Goal: Task Accomplishment & Management: Complete application form

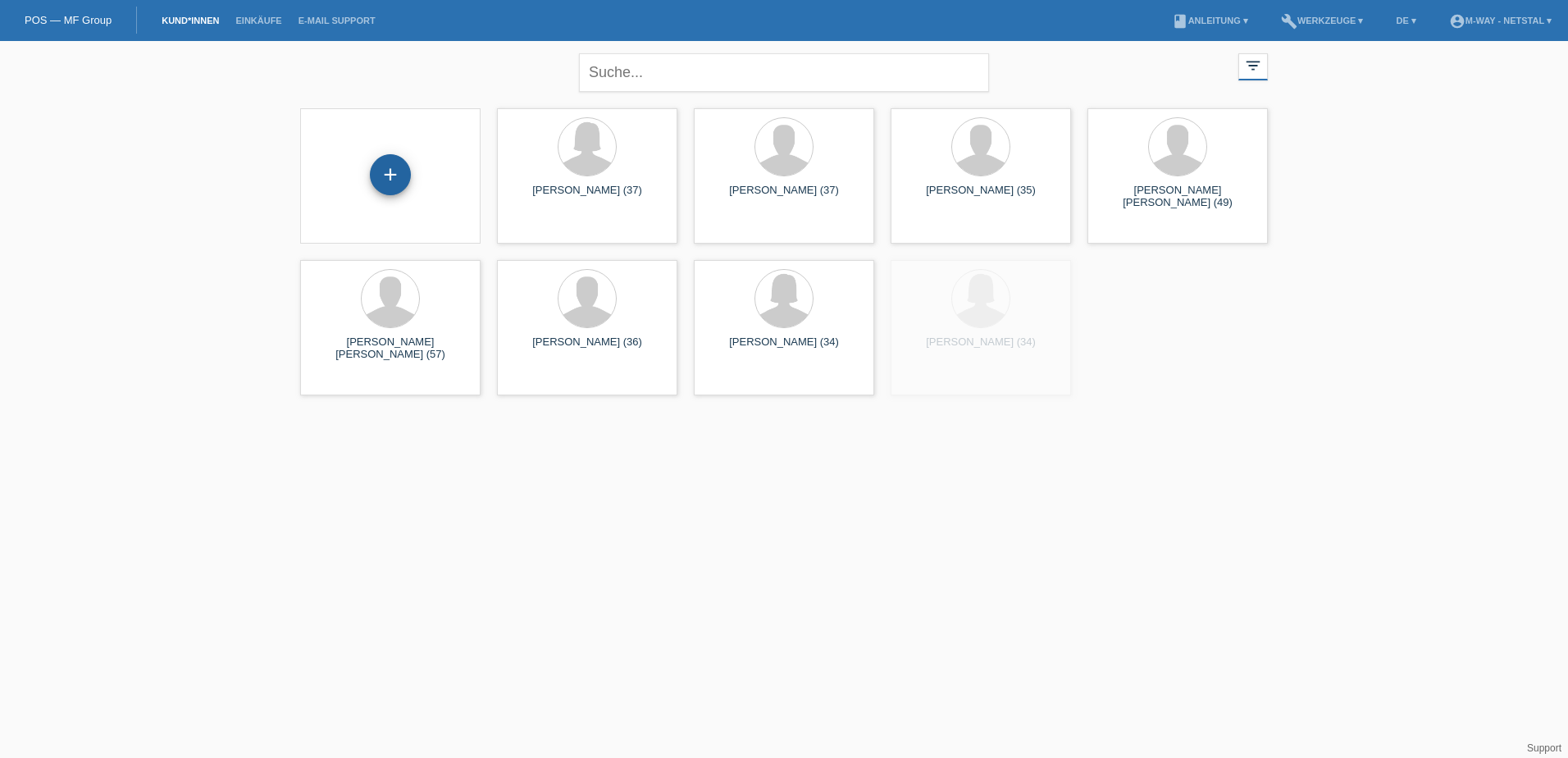
click at [383, 185] on div "+" at bounding box center [390, 175] width 41 height 41
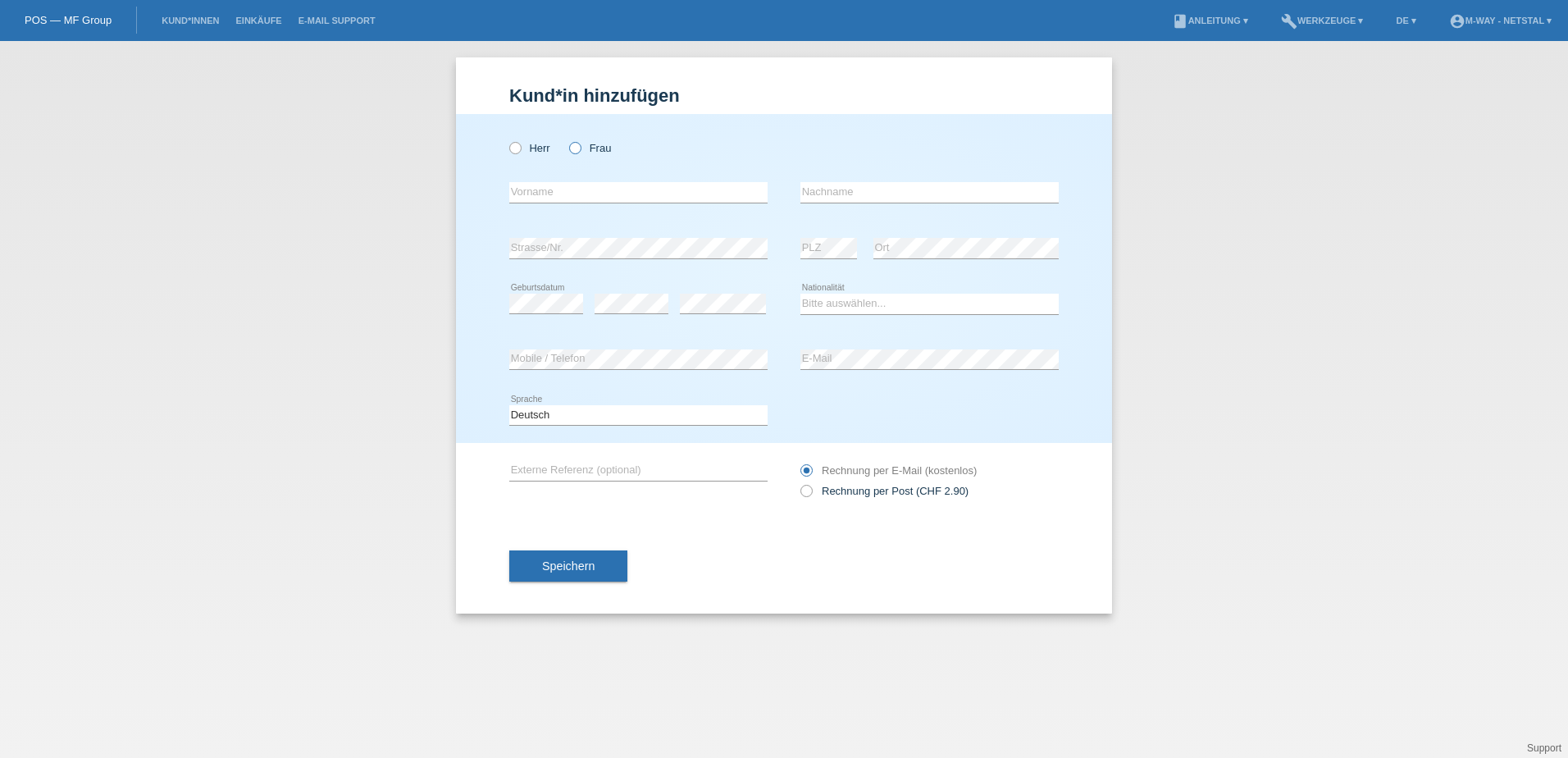
click at [567, 139] on icon at bounding box center [567, 139] width 0 height 0
click at [574, 147] on input "Frau" at bounding box center [574, 147] width 11 height 11
radio input "true"
click at [580, 187] on input "text" at bounding box center [639, 192] width 259 height 20
type input "Ramona"
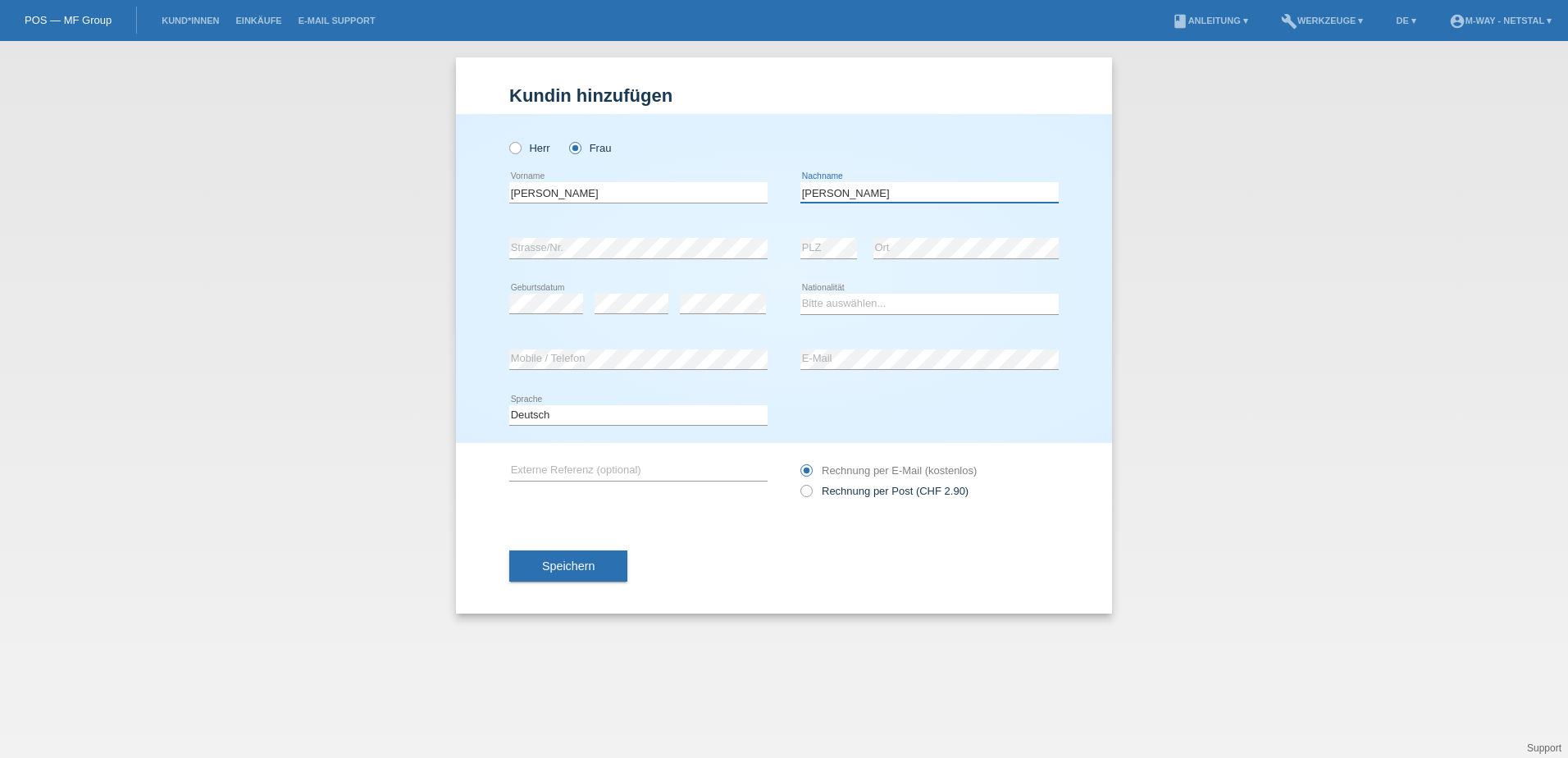
type input "[PERSON_NAME]"
click at [842, 274] on div "error PLZ" at bounding box center [828, 248] width 56 height 55
click at [868, 307] on select "Bitte auswählen... Schweiz Deutschland Liechtenstein Österreich ------------ Af…" at bounding box center [930, 303] width 259 height 19
select select "CH"
click at [801, 294] on select "Bitte auswählen... Schweiz Deutschland Liechtenstein Österreich ------------ Af…" at bounding box center [930, 303] width 259 height 19
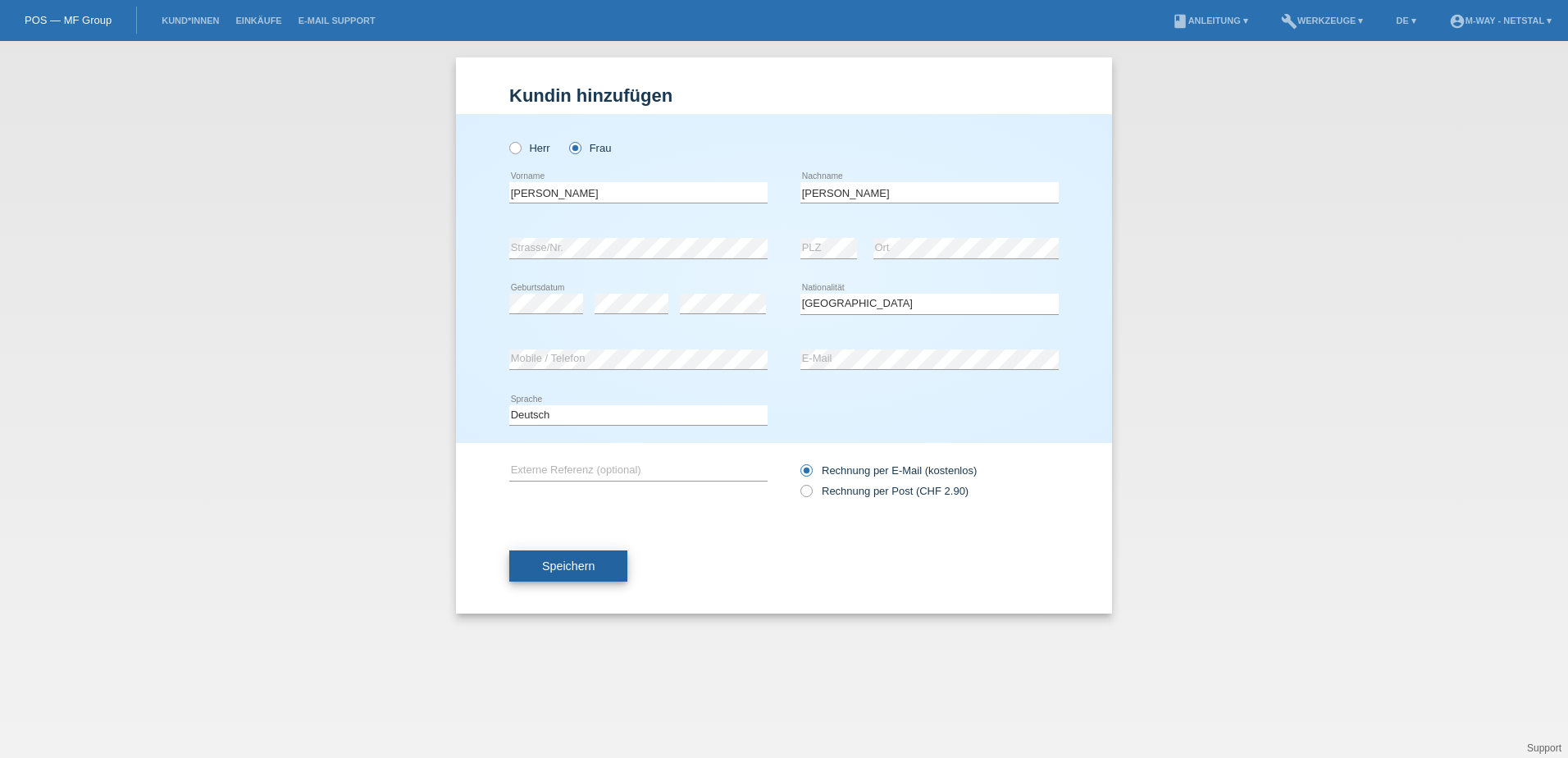
click at [603, 566] on button "Speichern" at bounding box center [568, 566] width 118 height 31
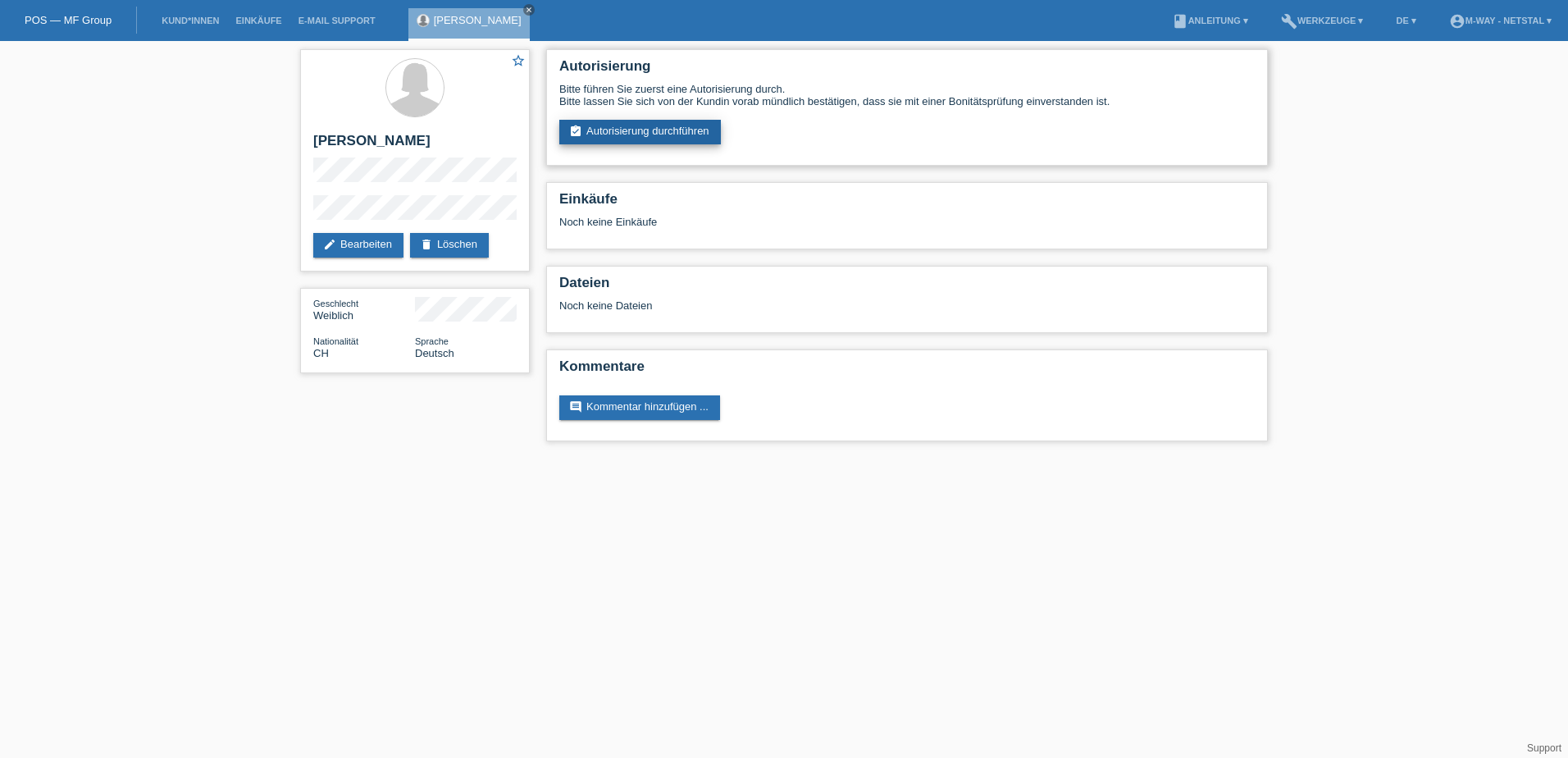
click at [630, 133] on link "assignment_turned_in Autorisierung durchführen" at bounding box center [640, 132] width 161 height 24
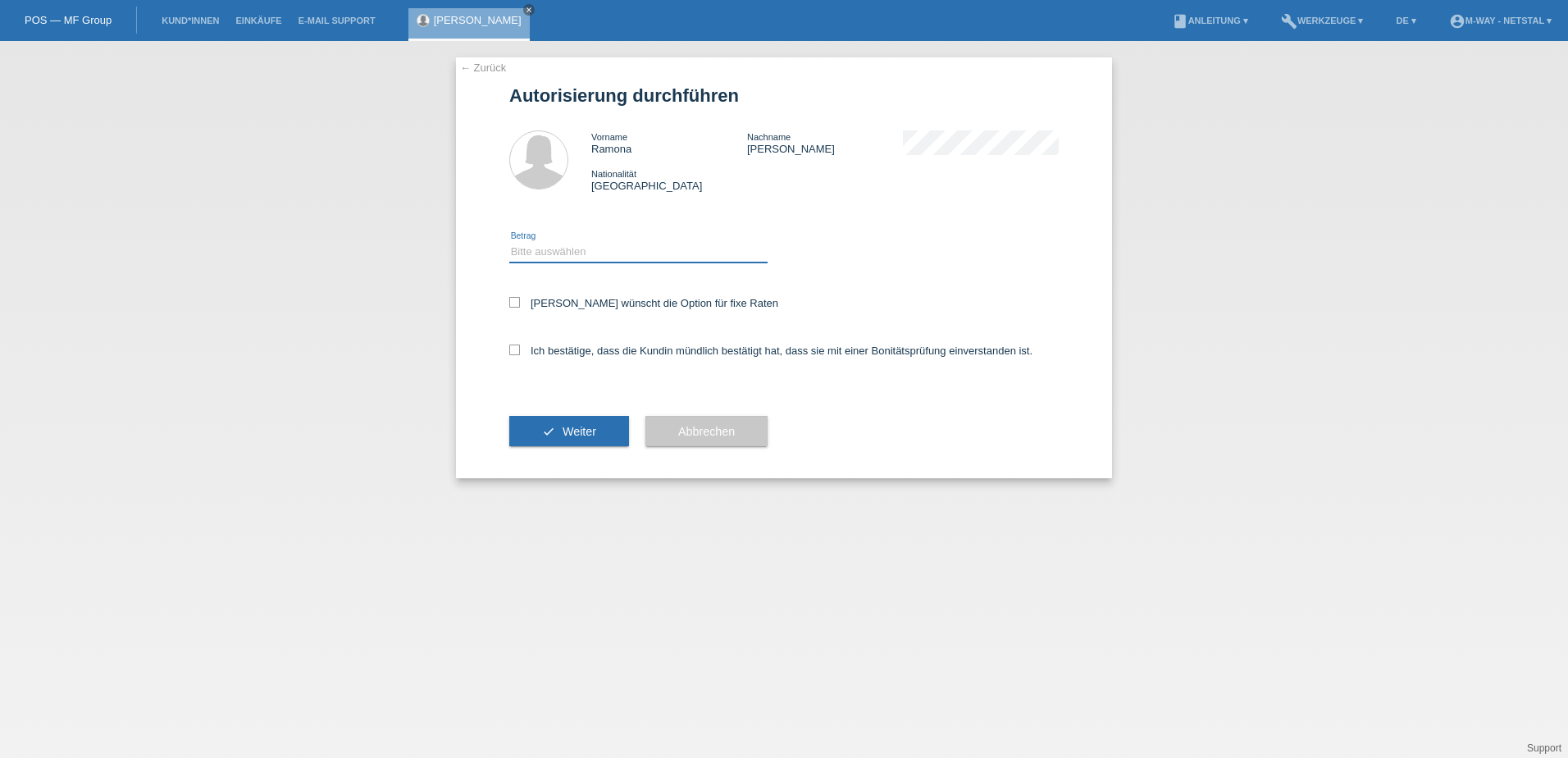
click at [591, 243] on select "Bitte auswählen CHF 1.00 - CHF 499.00 CHF 500.00 - CHF 1'999.00 CHF 2'000.00 - …" at bounding box center [639, 251] width 259 height 19
select select "3"
click at [510, 242] on select "Bitte auswählen CHF 1.00 - CHF 499.00 CHF 500.00 - CHF 1'999.00 CHF 2'000.00 - …" at bounding box center [639, 251] width 259 height 19
click at [540, 303] on label "Kundin wünscht die Option für fixe Raten" at bounding box center [644, 303] width 269 height 13
click at [520, 303] on input "Kundin wünscht die Option für fixe Raten" at bounding box center [515, 302] width 11 height 11
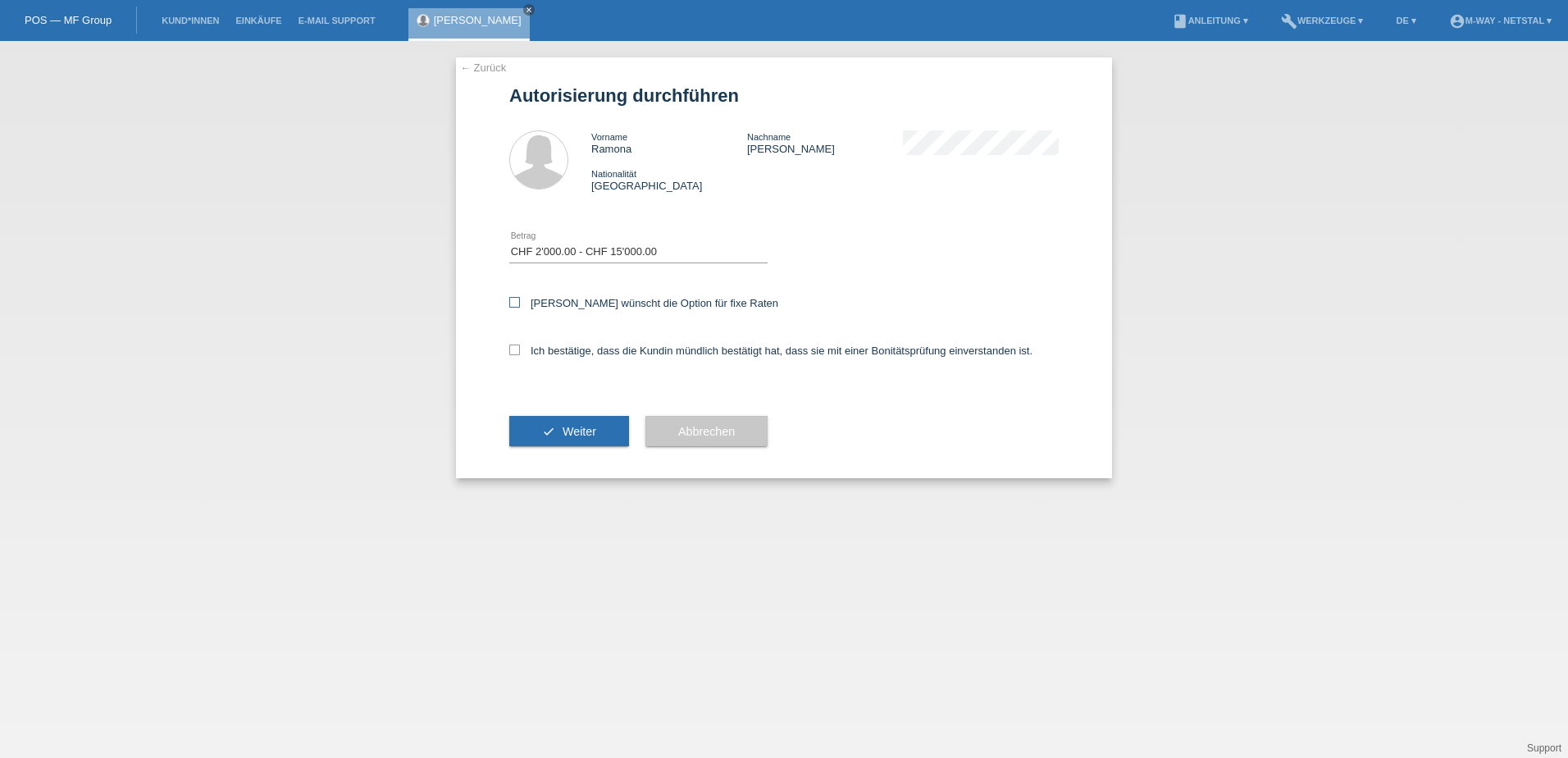
checkbox input "true"
click at [533, 360] on div "Ich bestätige, dass die Kundin mündlich bestätigt hat, dass sie mit einer Bonit…" at bounding box center [784, 356] width 550 height 55
click at [531, 353] on label "Ich bestätige, dass die Kundin mündlich bestätigt hat, dass sie mit einer Bonit…" at bounding box center [771, 350] width 523 height 13
click at [520, 353] on input "Ich bestätige, dass die Kundin mündlich bestätigt hat, dass sie mit einer Bonit…" at bounding box center [515, 349] width 11 height 11
checkbox input "true"
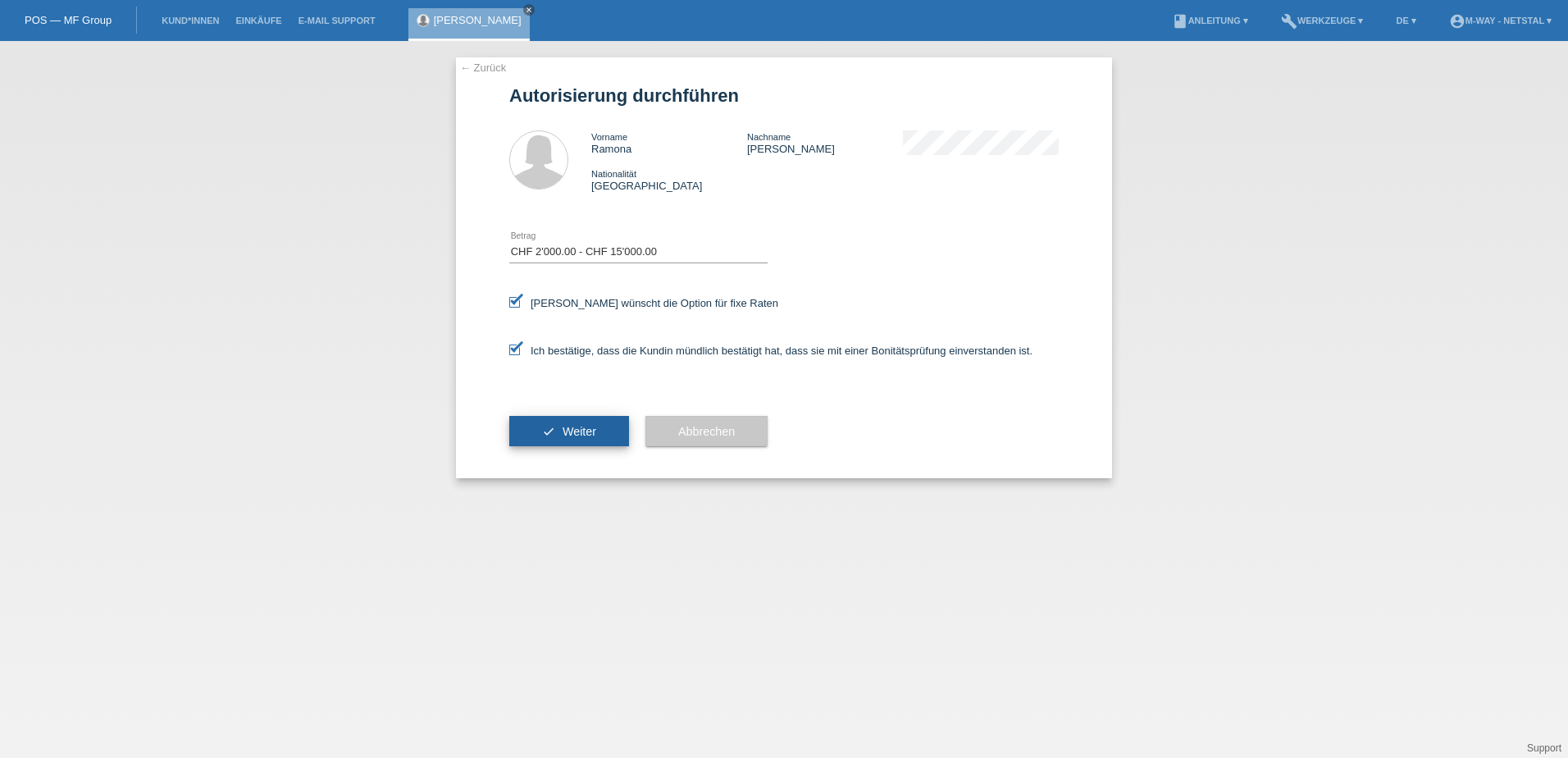
click at [538, 428] on button "check Weiter" at bounding box center [569, 431] width 120 height 31
